Goal: Task Accomplishment & Management: Complete application form

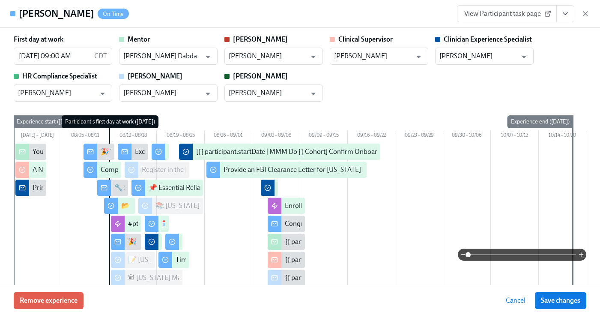
scroll to position [826, 0]
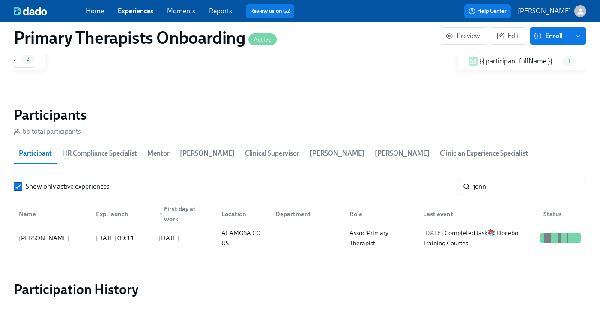
scroll to position [0, 9981]
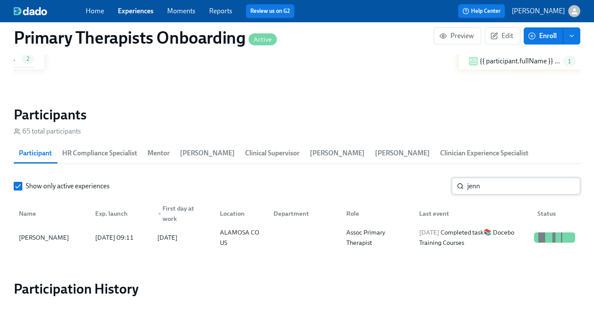
click at [507, 189] on input "jenn" at bounding box center [523, 186] width 113 height 17
type input "j"
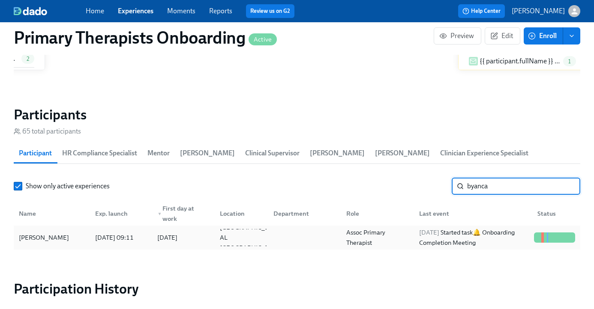
type input "byanca"
click at [67, 240] on div "[PERSON_NAME]" at bounding box center [43, 238] width 57 height 10
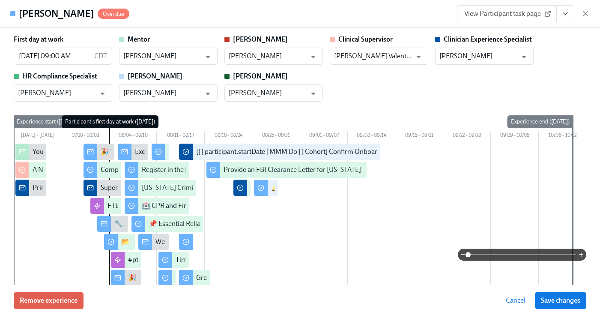
click at [560, 13] on button "View task page" at bounding box center [566, 13] width 18 height 17
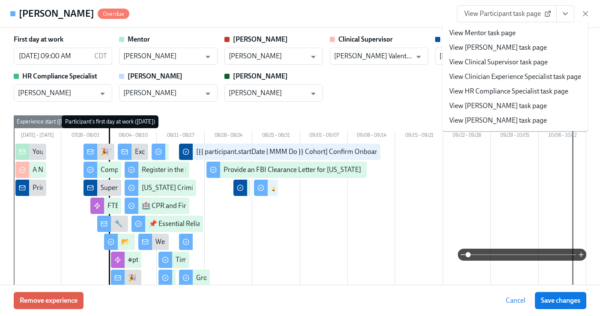
click at [527, 83] on li "View Clinician Experience Specialist task page" at bounding box center [516, 76] width 146 height 15
click at [501, 75] on link "View Clinician Experience Specialist task page" at bounding box center [515, 76] width 132 height 9
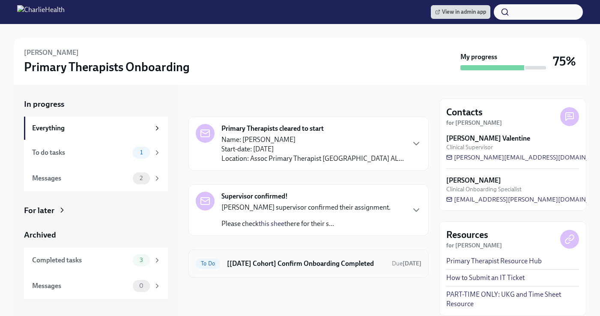
click at [263, 265] on h6 "[[DATE] Cohort] Confirm Onboarding Completed" at bounding box center [306, 263] width 158 height 9
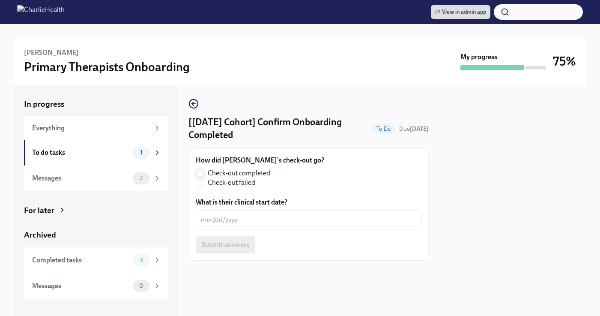
click at [200, 170] on input "Check-out completed" at bounding box center [200, 173] width 8 height 8
radio input "true"
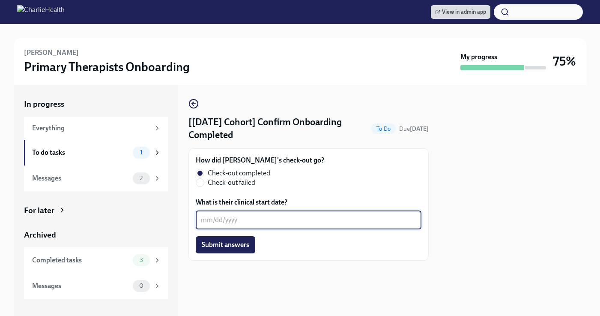
click at [247, 222] on textarea "What is their clinical start date?" at bounding box center [309, 220] width 216 height 10
type textarea "[DATE]"
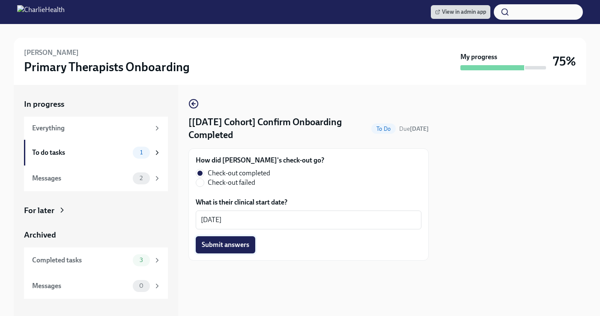
click at [255, 248] on button "Submit answers" at bounding box center [226, 244] width 60 height 17
